Goal: Task Accomplishment & Management: Use online tool/utility

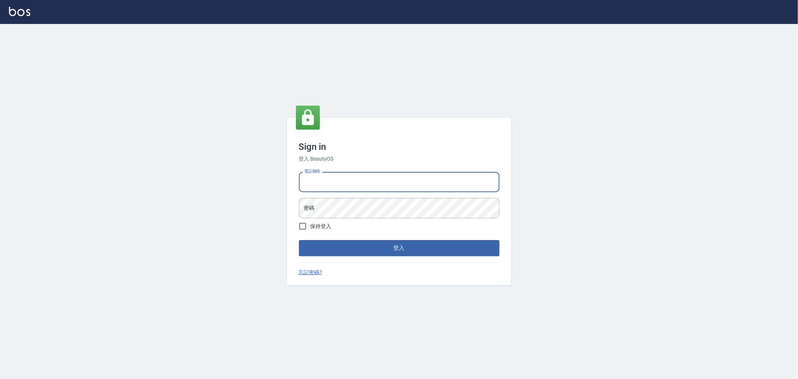
click at [343, 177] on input "電話號碼" at bounding box center [399, 182] width 201 height 20
type input "0222886821"
drag, startPoint x: 330, startPoint y: 180, endPoint x: 326, endPoint y: 177, distance: 4.8
click at [310, 181] on input "0222886821" at bounding box center [399, 182] width 201 height 20
click at [346, 187] on input "0222886821" at bounding box center [399, 182] width 201 height 20
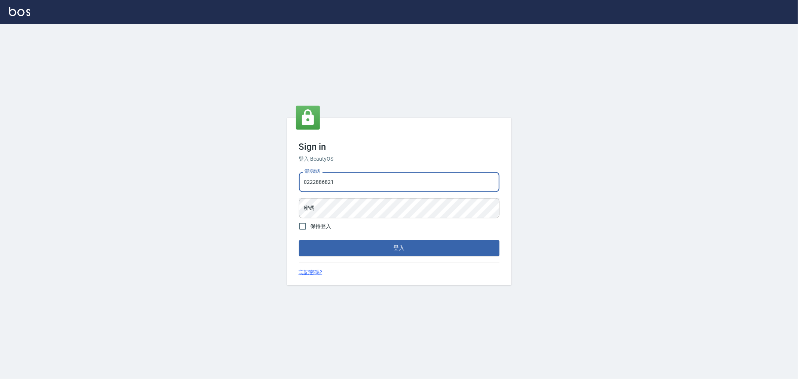
drag, startPoint x: 338, startPoint y: 184, endPoint x: 300, endPoint y: 185, distance: 38.2
click at [300, 185] on input "0222886821" at bounding box center [399, 182] width 201 height 20
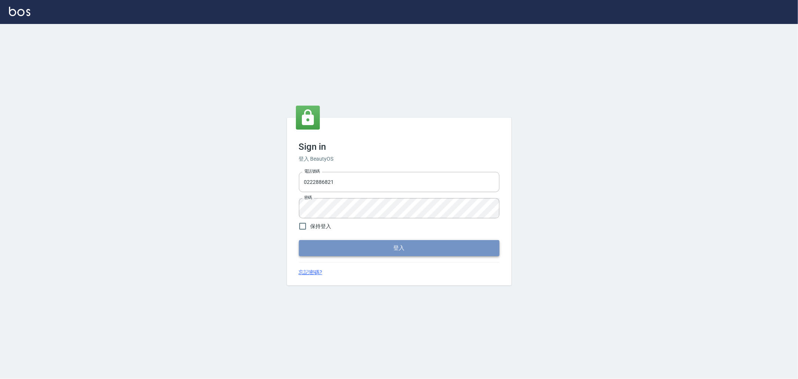
click at [400, 253] on button "登入" at bounding box center [399, 248] width 201 height 16
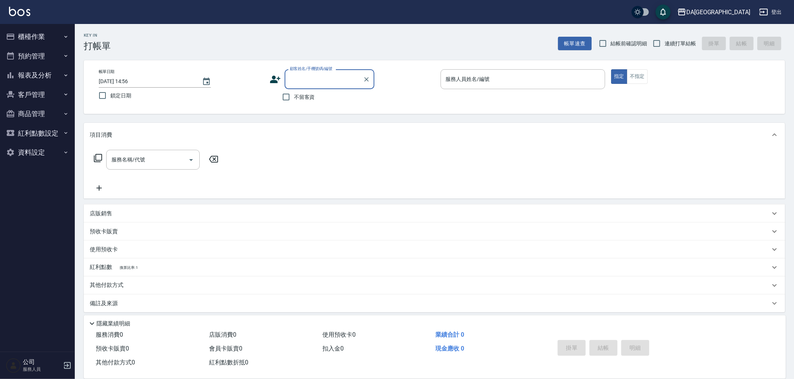
click at [99, 157] on icon at bounding box center [98, 157] width 9 height 9
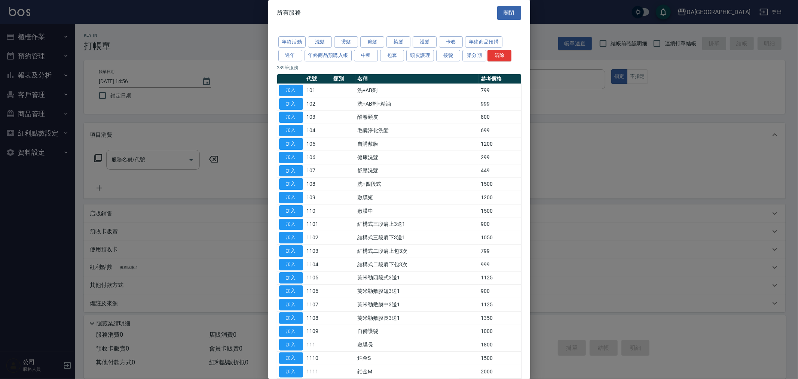
click at [373, 89] on td "洗+AB劑" at bounding box center [417, 90] width 123 height 13
click at [296, 89] on button "加入" at bounding box center [291, 91] width 24 height 12
type input "洗+AB劑(101)"
type input "70"
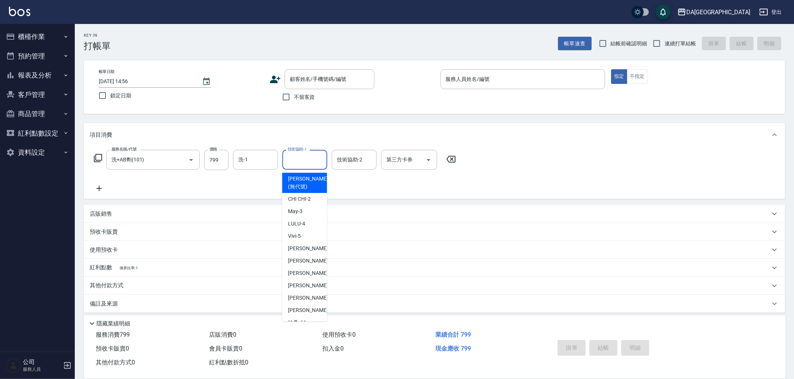
click at [312, 159] on input "技術協助-1" at bounding box center [305, 159] width 38 height 13
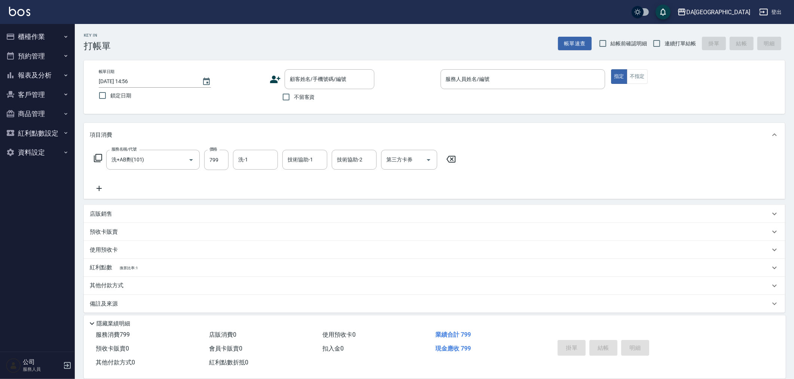
click at [451, 158] on icon at bounding box center [451, 159] width 9 height 7
type input "0"
